Goal: Task Accomplishment & Management: Use online tool/utility

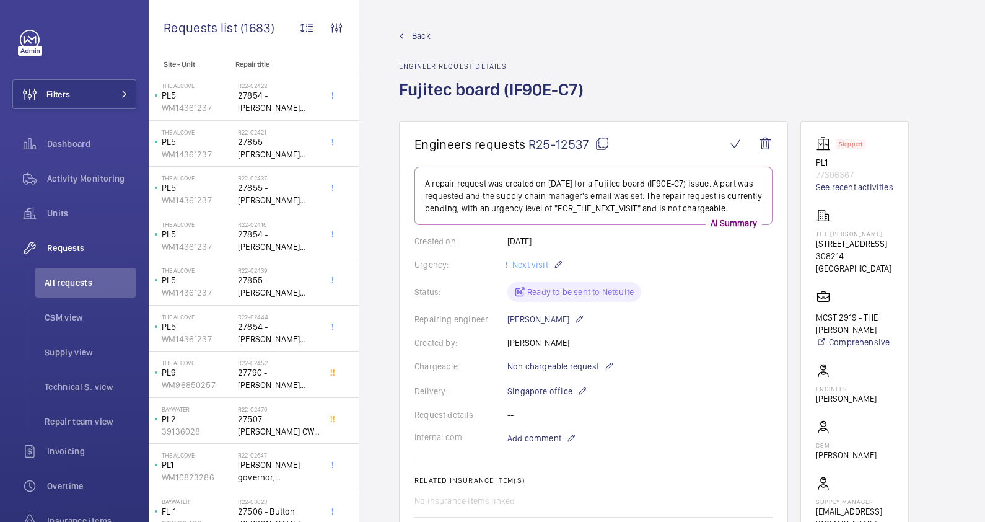
scroll to position [177, 0]
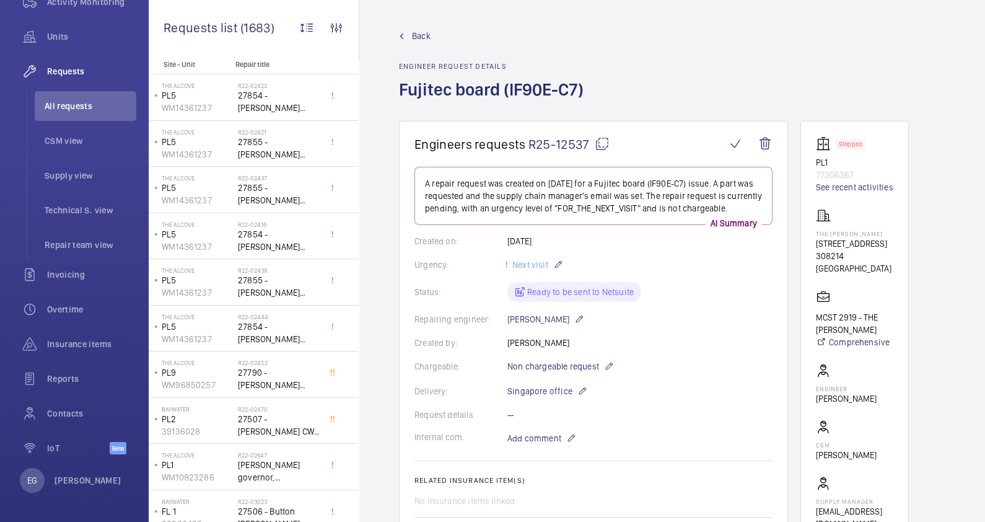
click at [626, 22] on wm-front-admin-header "Back Engineer request details Fujitec board (IF90E-C7)" at bounding box center [672, 60] width 626 height 121
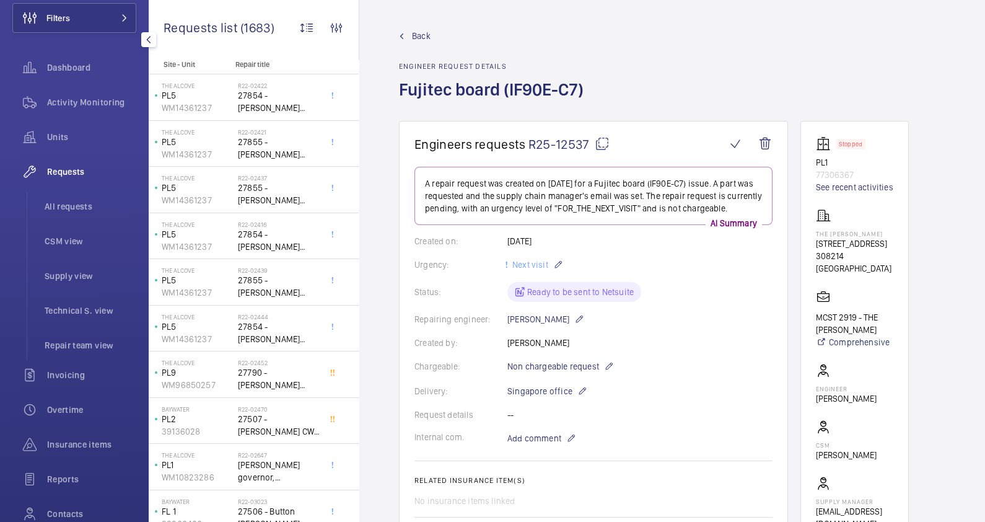
scroll to position [0, 0]
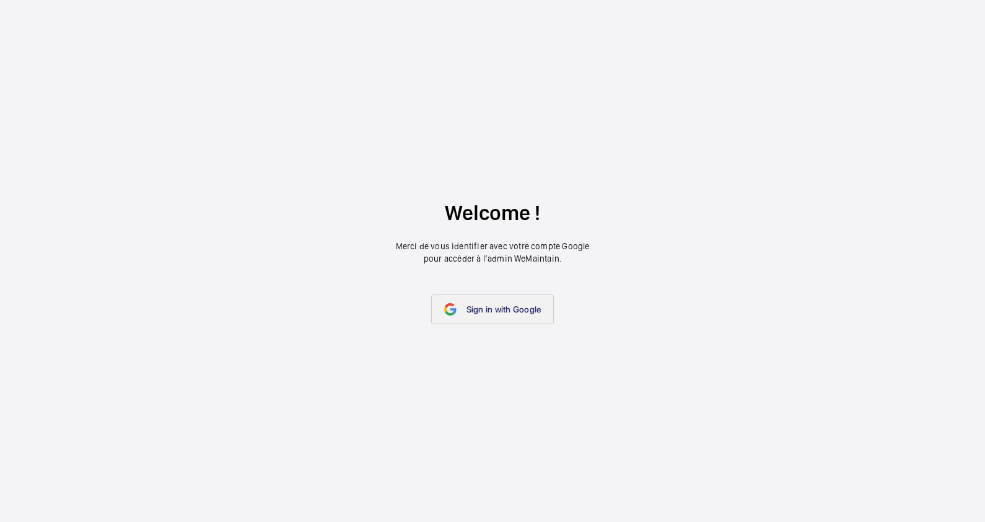
click at [499, 312] on span "Sign in with Google" at bounding box center [503, 309] width 75 height 10
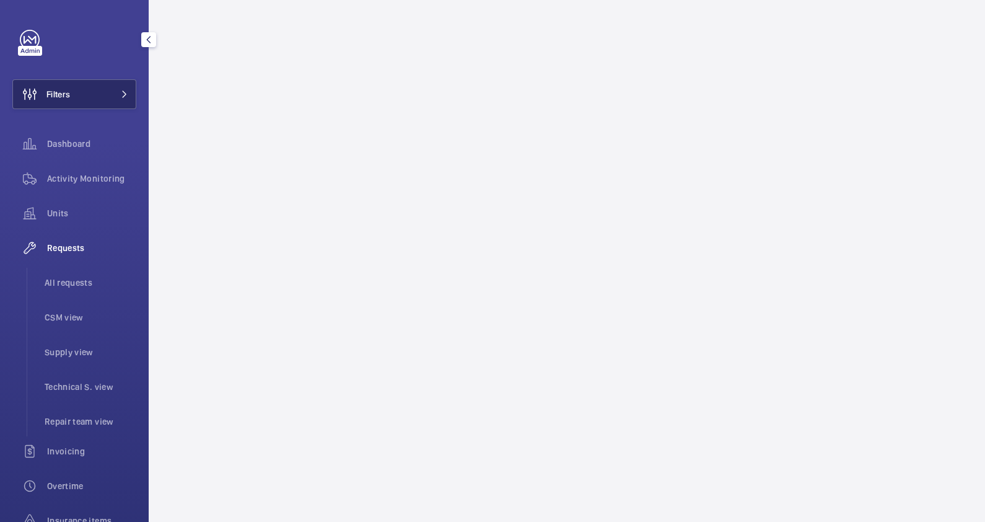
click at [73, 90] on button "Filters" at bounding box center [74, 94] width 124 height 30
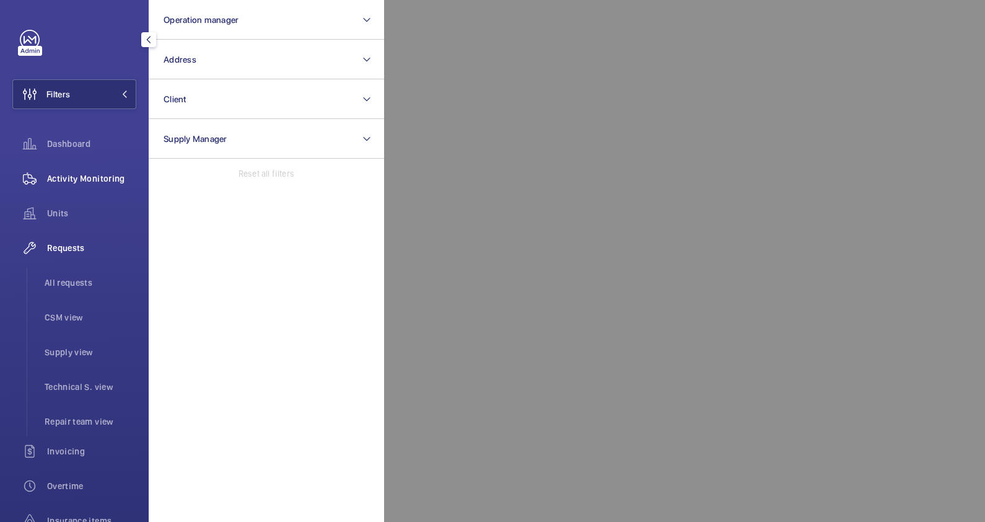
click at [74, 170] on div "Activity Monitoring" at bounding box center [74, 179] width 124 height 30
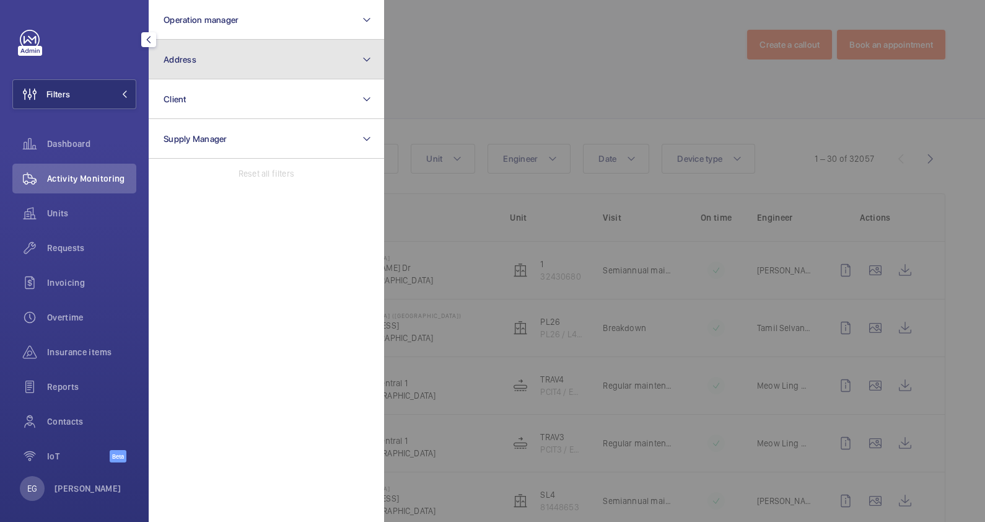
click at [227, 58] on button "Address" at bounding box center [266, 60] width 235 height 40
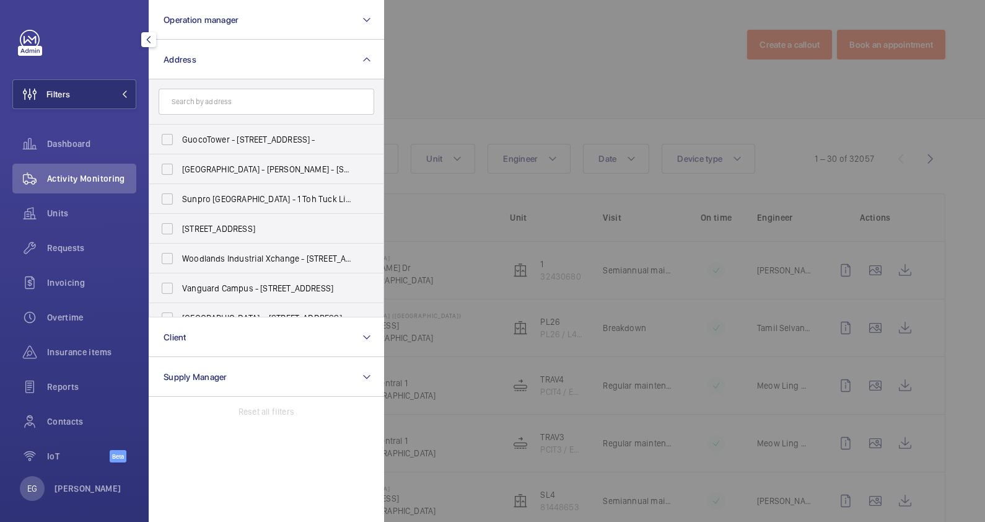
click at [505, 77] on div at bounding box center [876, 261] width 985 height 522
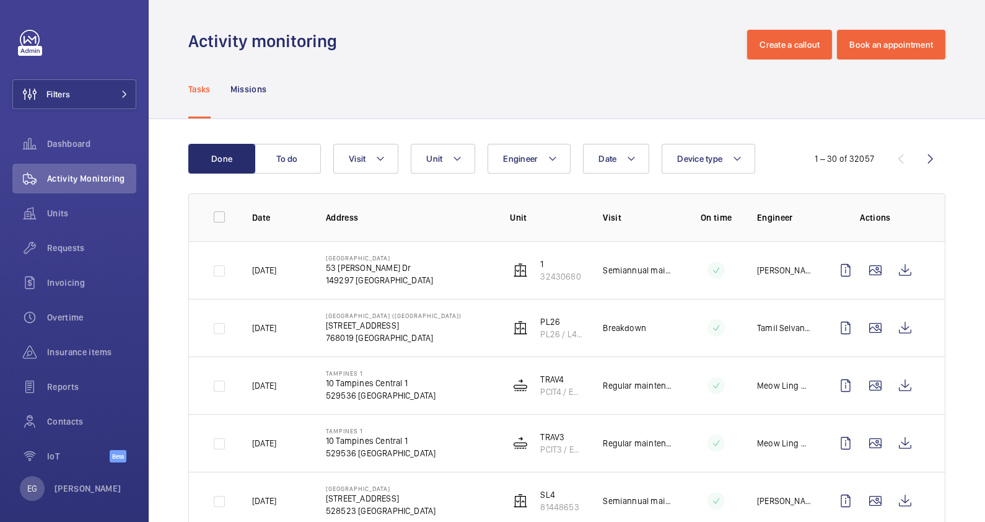
click at [455, 61] on div "Tasks Missions" at bounding box center [566, 88] width 757 height 59
click at [118, 89] on button "Filters" at bounding box center [74, 94] width 124 height 30
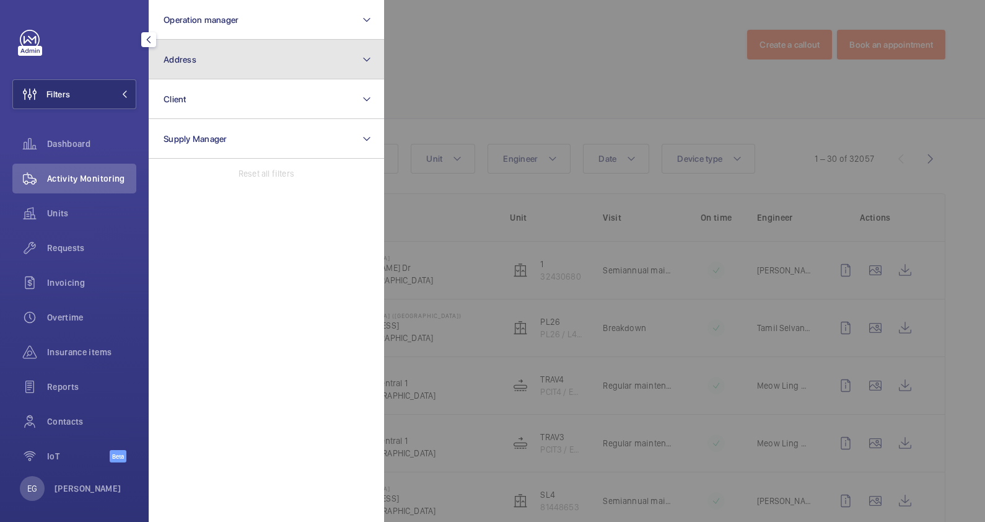
click at [207, 62] on button "Address" at bounding box center [266, 60] width 235 height 40
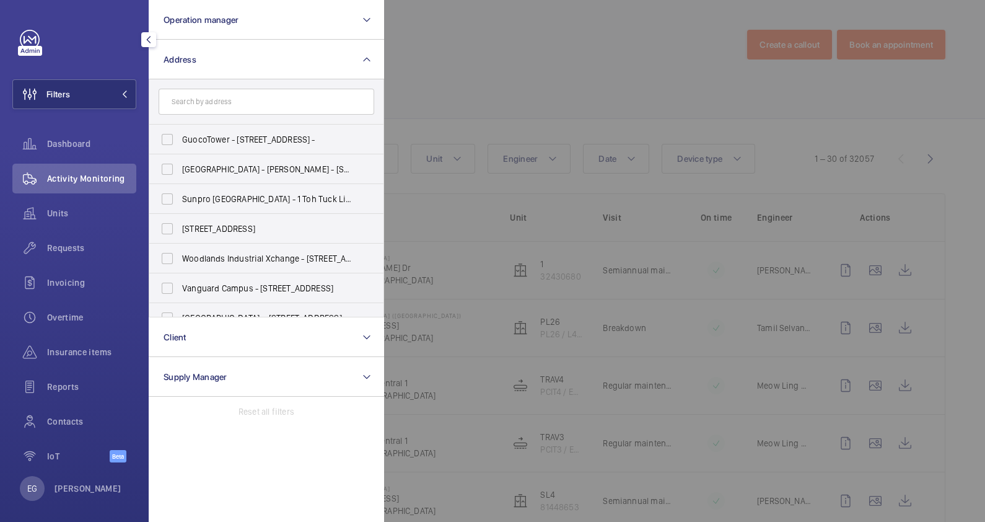
click at [232, 107] on input "text" at bounding box center [267, 102] width 216 height 26
click at [466, 49] on div at bounding box center [876, 261] width 985 height 522
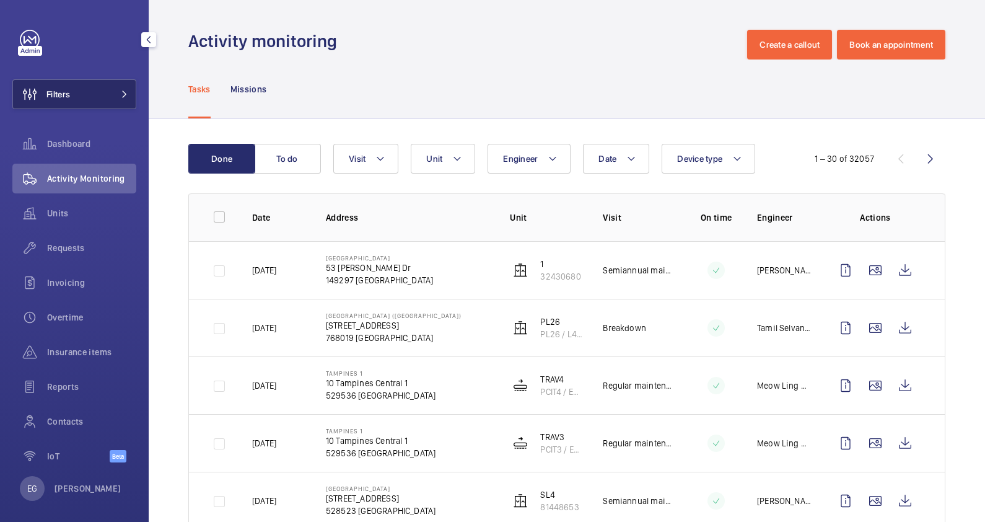
click at [98, 100] on button "Filters" at bounding box center [74, 94] width 124 height 30
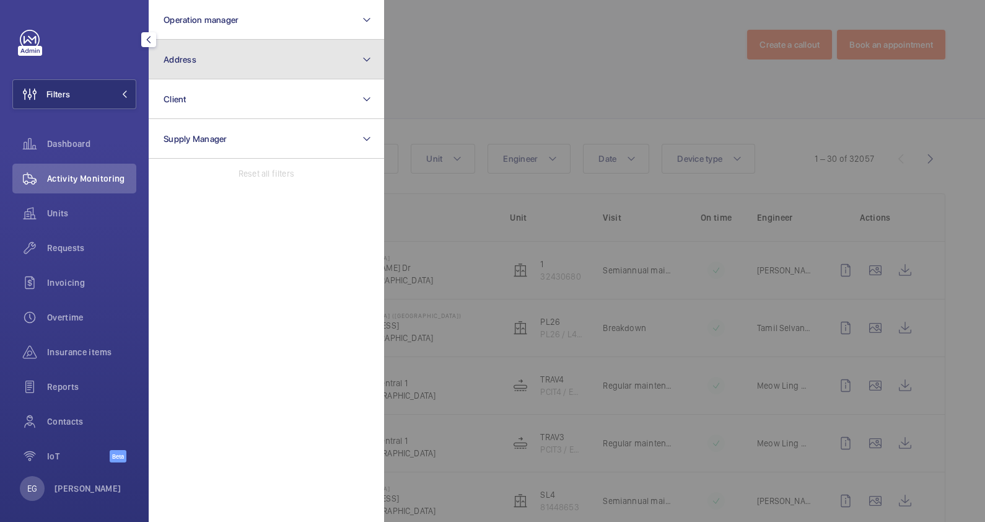
click at [251, 59] on button "Address" at bounding box center [266, 60] width 235 height 40
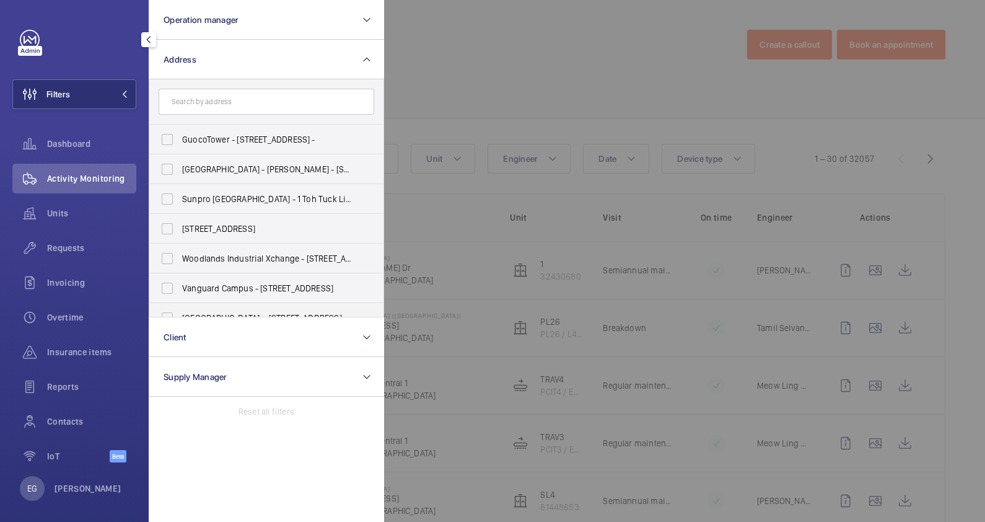
click at [279, 104] on input "text" at bounding box center [267, 102] width 216 height 26
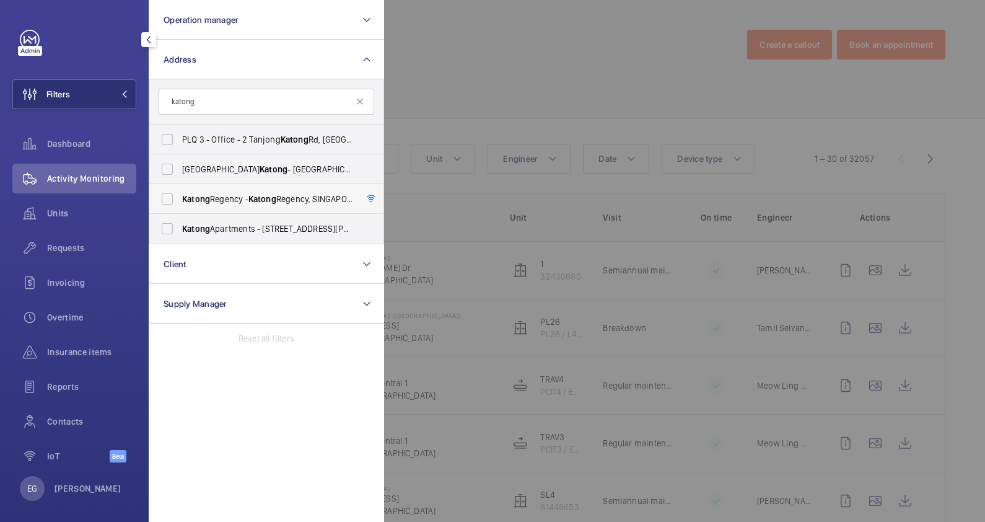
type input "katong"
click at [244, 204] on span "Katong Regency - [GEOGRAPHIC_DATA]" at bounding box center [267, 199] width 170 height 12
click at [180, 204] on input "Katong Regency - [GEOGRAPHIC_DATA]" at bounding box center [167, 198] width 25 height 25
checkbox input "true"
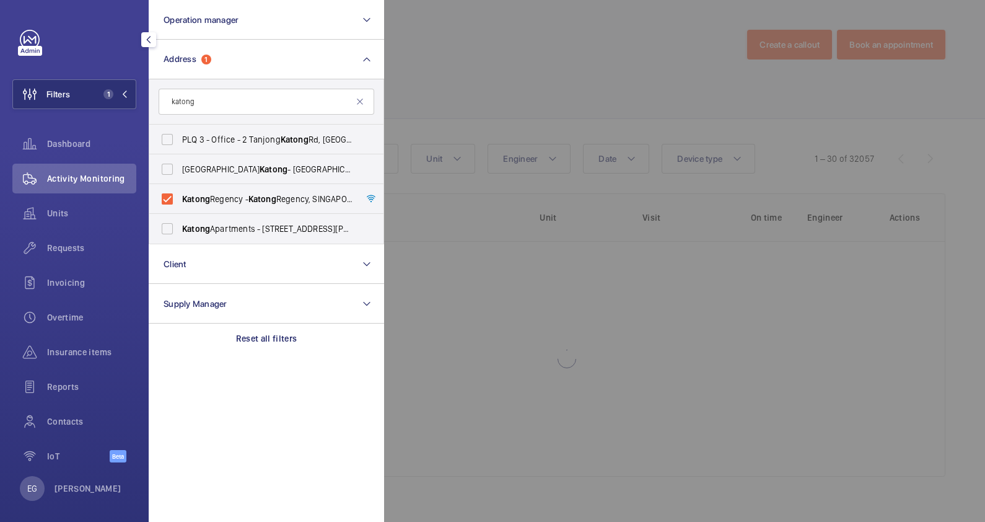
click at [450, 91] on div at bounding box center [876, 261] width 985 height 522
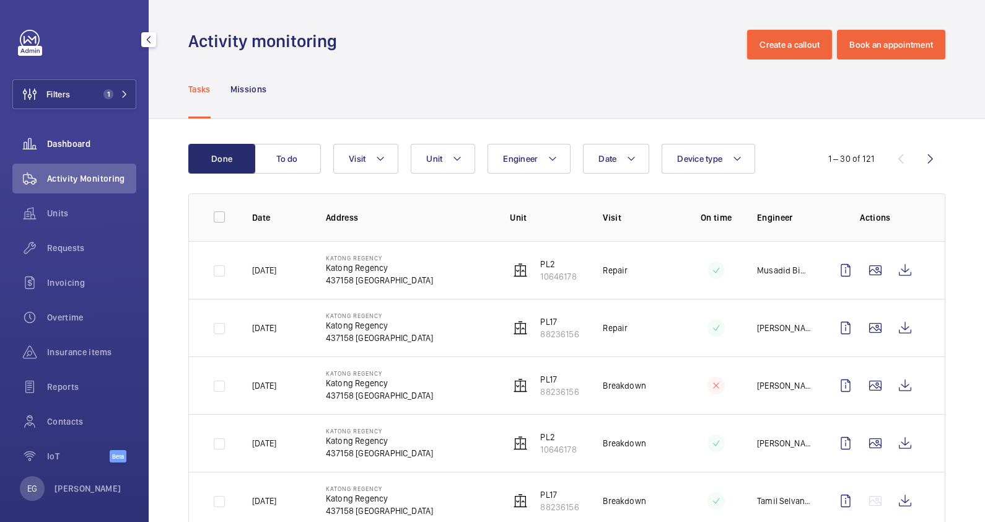
click at [74, 139] on span "Dashboard" at bounding box center [91, 144] width 89 height 12
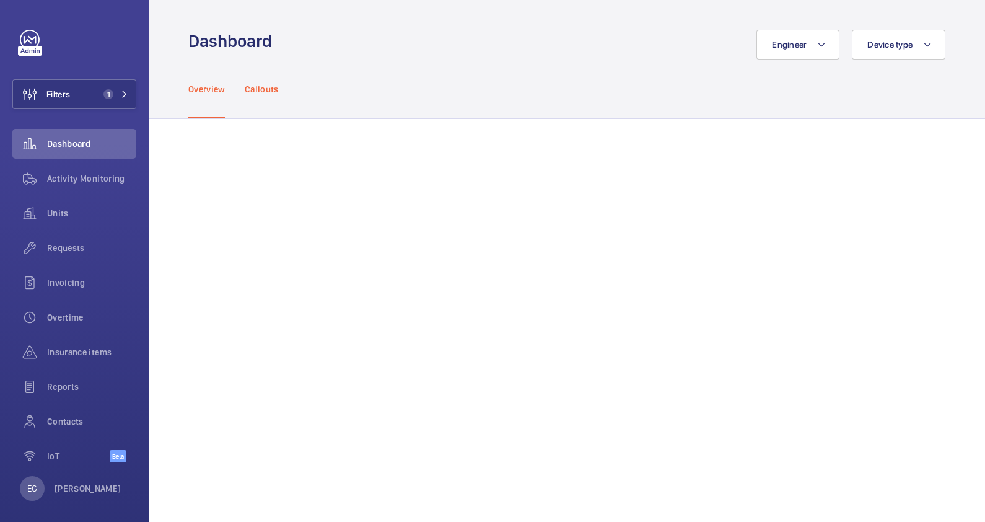
click at [261, 93] on p "Callouts" at bounding box center [262, 89] width 34 height 12
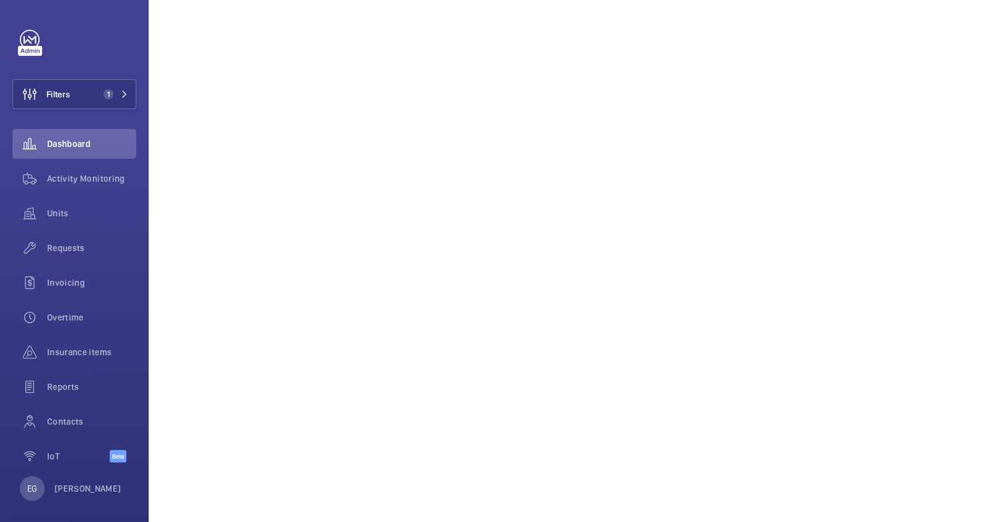
scroll to position [852, 0]
